Goal: Task Accomplishment & Management: Use online tool/utility

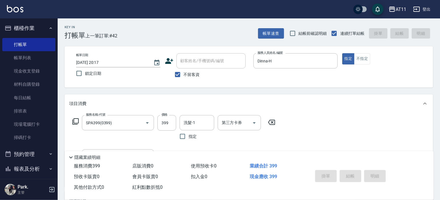
type input "[DATE] 20:51"
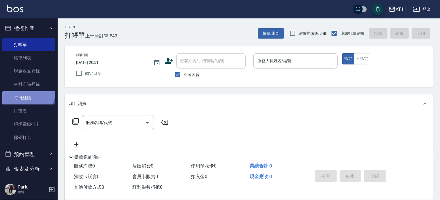
click at [21, 91] on link "每日結帳" at bounding box center [28, 97] width 53 height 13
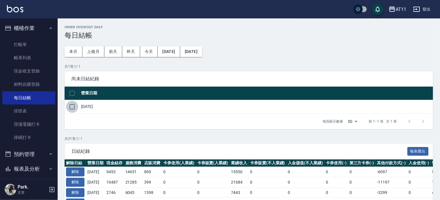
click at [71, 109] on input "checkbox" at bounding box center [72, 107] width 12 height 12
checkbox input "true"
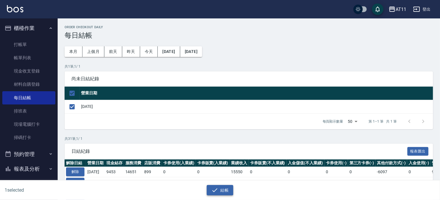
click at [222, 186] on button "結帳" at bounding box center [220, 190] width 27 height 11
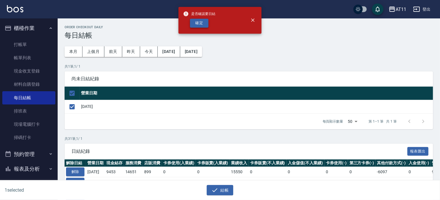
click at [202, 26] on button "確定" at bounding box center [199, 23] width 18 height 9
checkbox input "false"
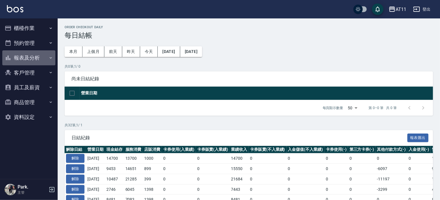
click at [29, 61] on button "報表及分析" at bounding box center [28, 57] width 53 height 15
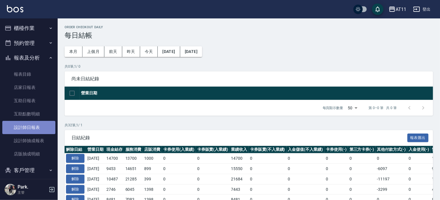
click at [34, 129] on link "設計師日報表" at bounding box center [28, 127] width 53 height 13
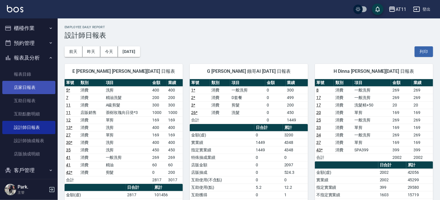
drag, startPoint x: 28, startPoint y: 90, endPoint x: 31, endPoint y: 90, distance: 3.2
click at [28, 89] on link "店家日報表" at bounding box center [28, 87] width 53 height 13
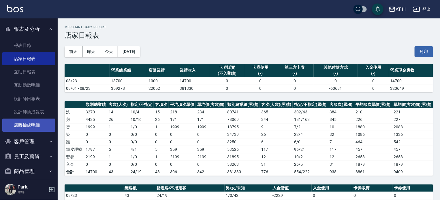
scroll to position [50, 0]
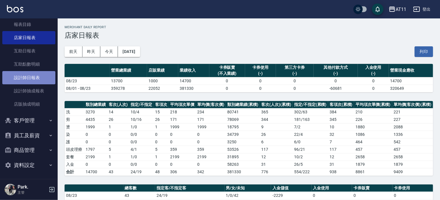
click at [32, 78] on link "設計師日報表" at bounding box center [28, 77] width 53 height 13
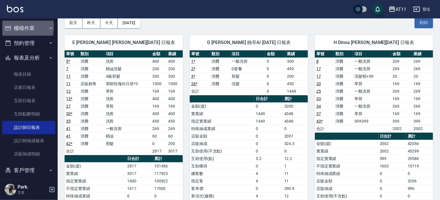
click at [18, 27] on button "櫃檯作業" at bounding box center [28, 28] width 53 height 15
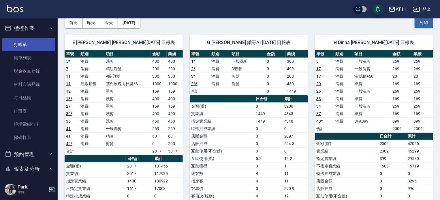
click at [14, 45] on link "打帳單" at bounding box center [28, 44] width 53 height 13
